Goal: Check status: Check status

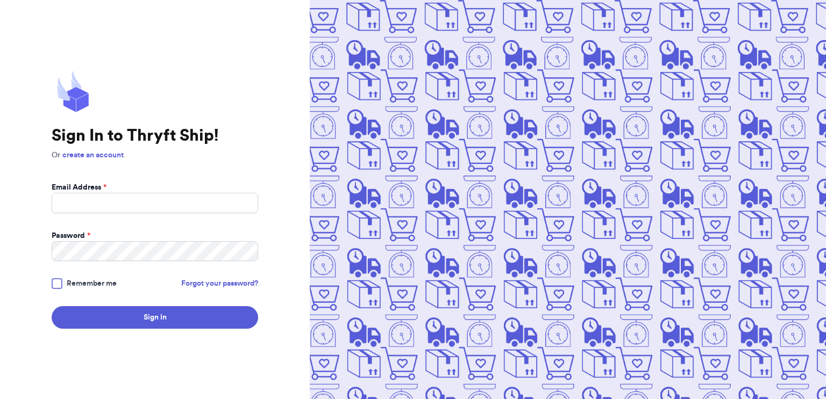
click at [154, 183] on div "Email Address *" at bounding box center [155, 187] width 206 height 11
click at [152, 197] on input "Email Address *" at bounding box center [155, 203] width 206 height 20
type input "[EMAIL_ADDRESS][DOMAIN_NAME]"
click at [52, 306] on button "Sign In" at bounding box center [155, 317] width 206 height 23
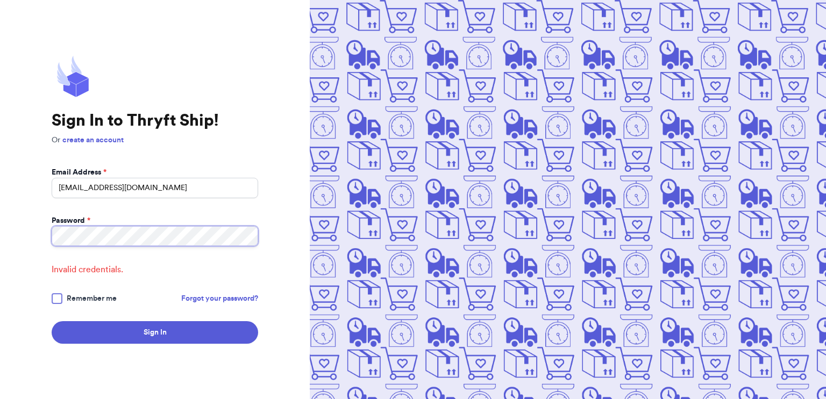
click at [52, 321] on button "Sign In" at bounding box center [155, 332] width 206 height 23
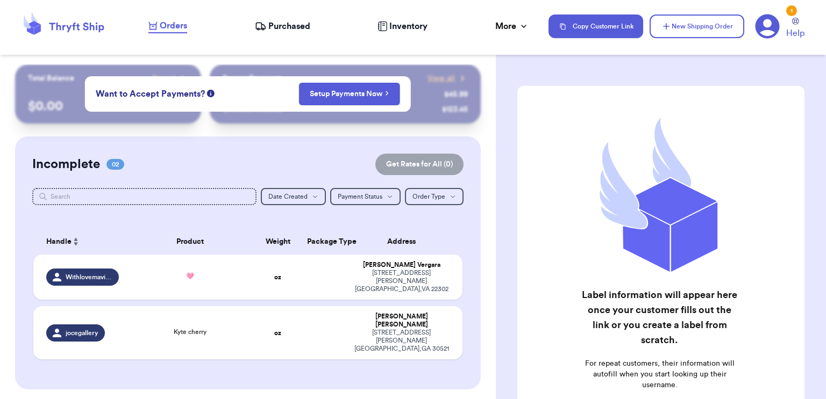
click at [286, 26] on span "Purchased" at bounding box center [289, 26] width 42 height 13
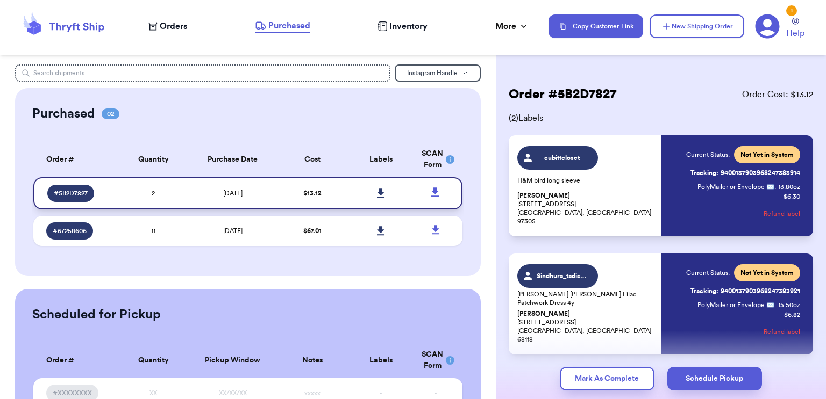
click at [382, 191] on icon at bounding box center [381, 194] width 8 height 10
